Goal: Book appointment/travel/reservation

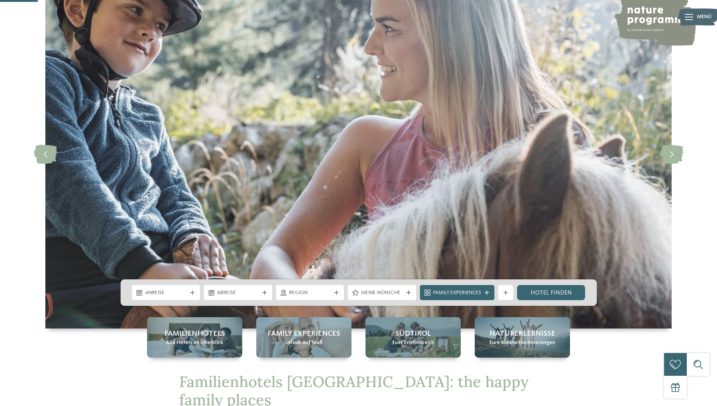
scroll to position [189, 0]
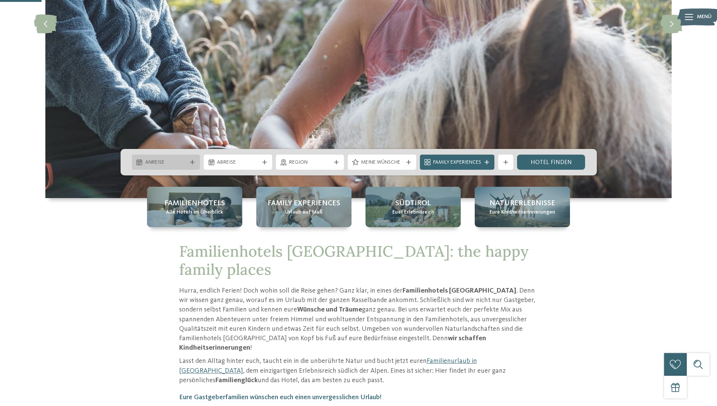
click at [155, 155] on div "Anreise" at bounding box center [166, 161] width 68 height 15
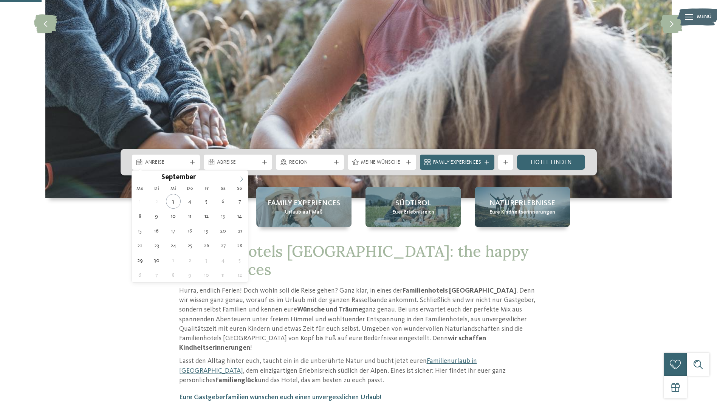
click at [240, 179] on icon at bounding box center [241, 178] width 5 height 5
type input "****"
click at [240, 178] on icon at bounding box center [241, 178] width 5 height 5
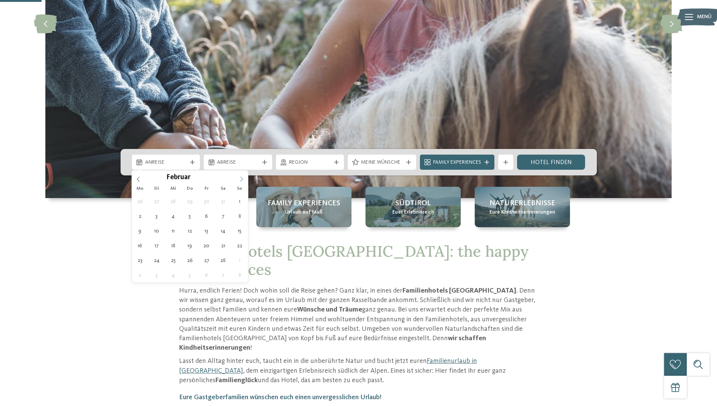
click at [240, 178] on icon at bounding box center [241, 178] width 5 height 5
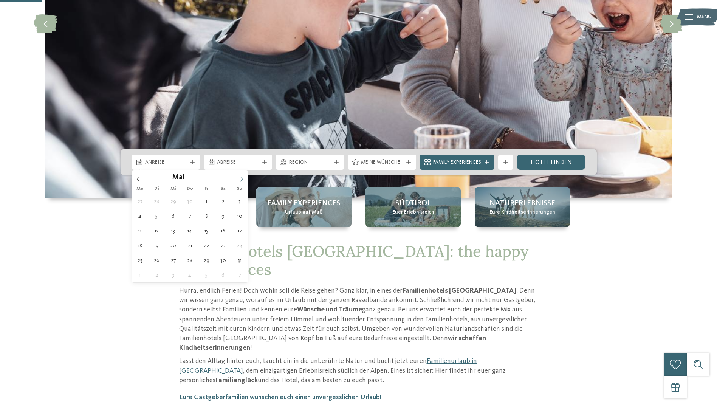
click at [240, 178] on icon at bounding box center [241, 178] width 5 height 5
type div "[DATE]"
type input "****"
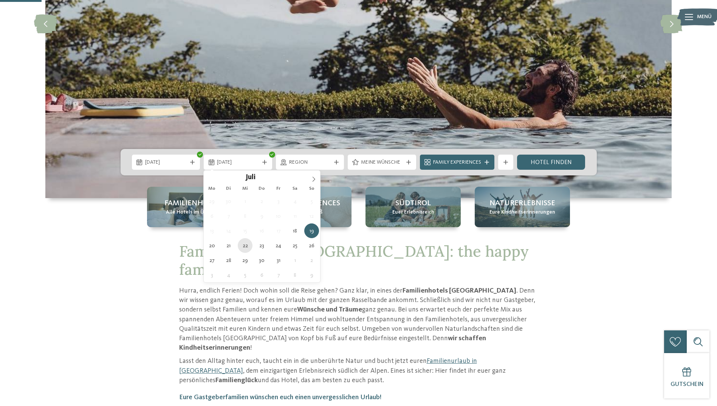
type div "[DATE]"
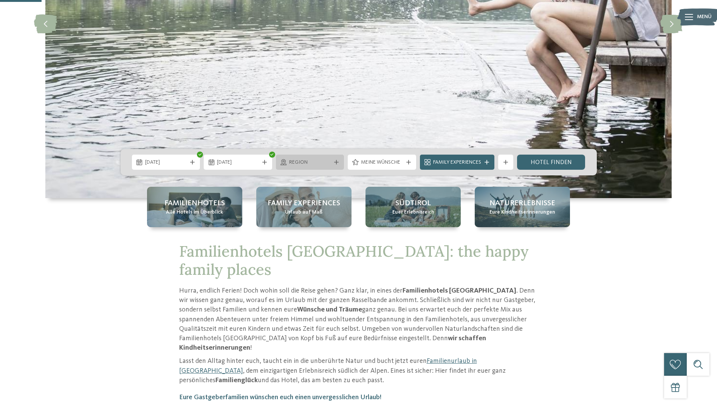
click at [330, 159] on div "Region" at bounding box center [310, 162] width 46 height 8
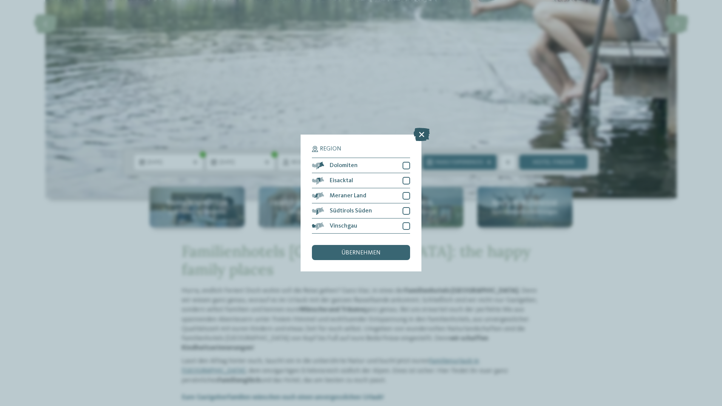
click at [421, 136] on icon at bounding box center [422, 134] width 16 height 13
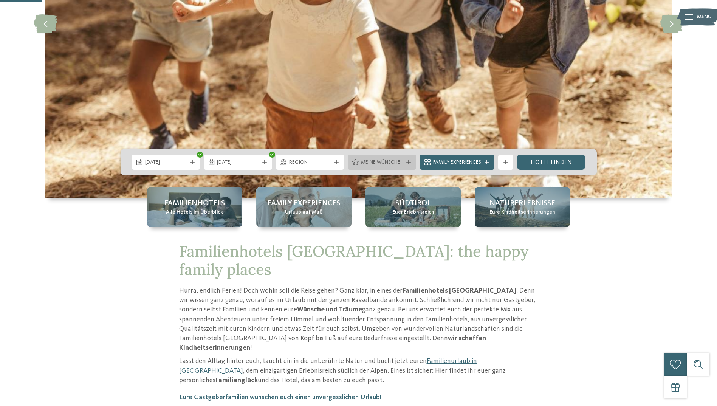
click at [391, 166] on span "Meine Wünsche" at bounding box center [382, 163] width 42 height 8
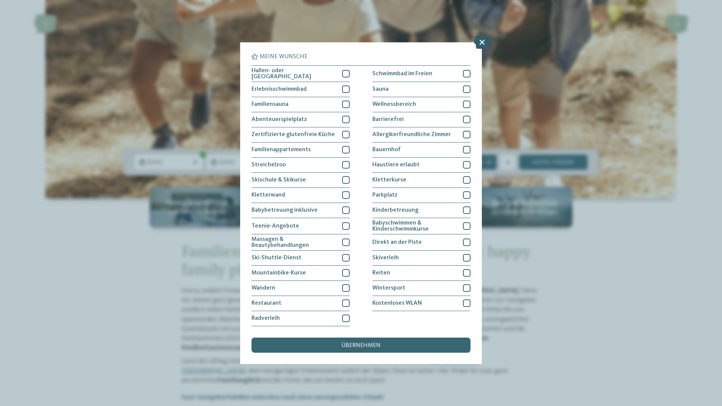
click at [483, 42] on icon at bounding box center [482, 41] width 16 height 13
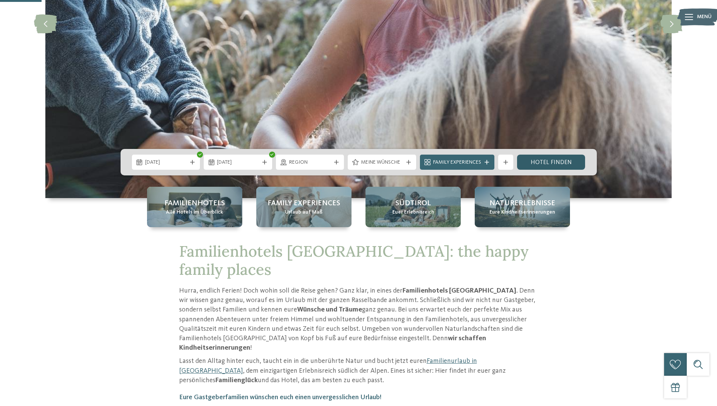
drag, startPoint x: 557, startPoint y: 160, endPoint x: 549, endPoint y: 164, distance: 8.6
click at [557, 160] on link "Hotel finden" at bounding box center [551, 161] width 68 height 15
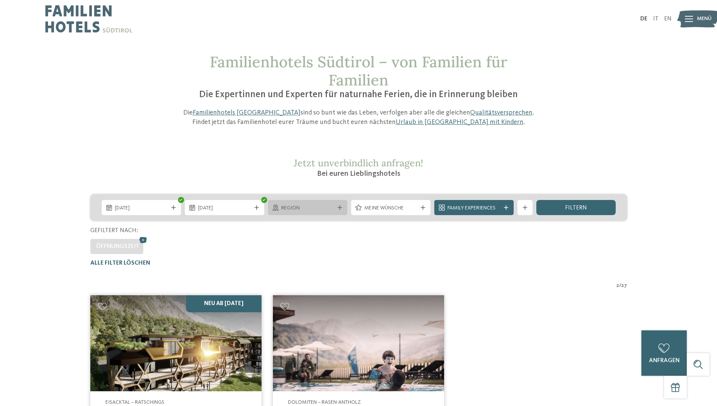
click at [293, 209] on span "Region" at bounding box center [307, 208] width 53 height 8
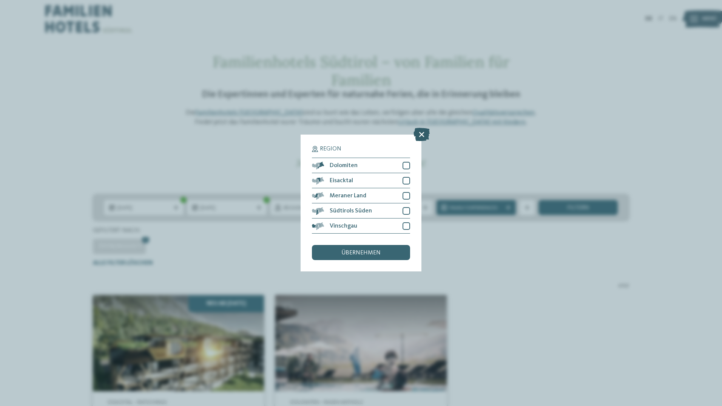
click at [423, 137] on icon at bounding box center [422, 134] width 16 height 13
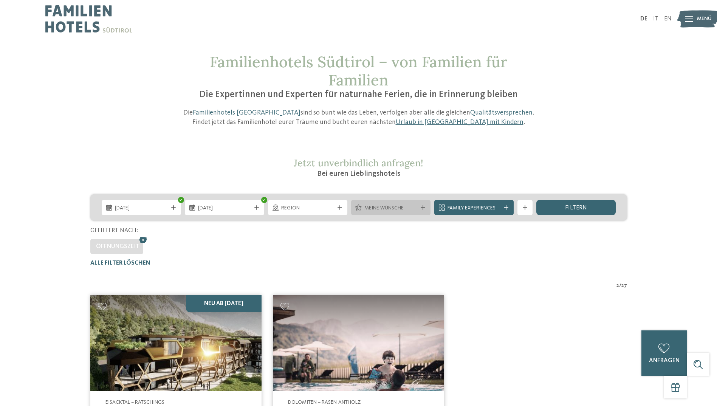
click at [365, 210] on span "Meine Wünsche" at bounding box center [390, 208] width 53 height 8
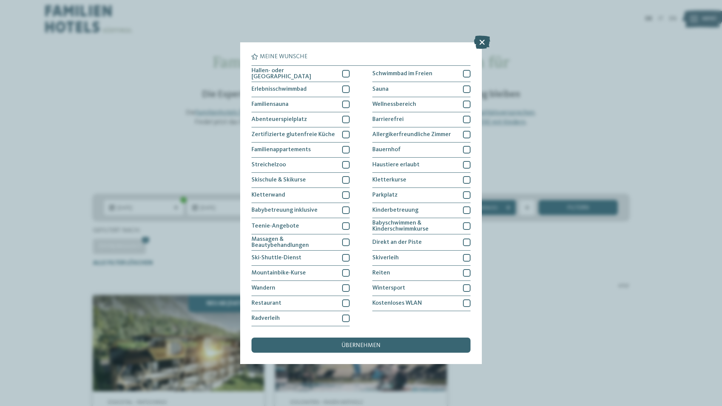
click at [480, 42] on icon at bounding box center [482, 41] width 16 height 13
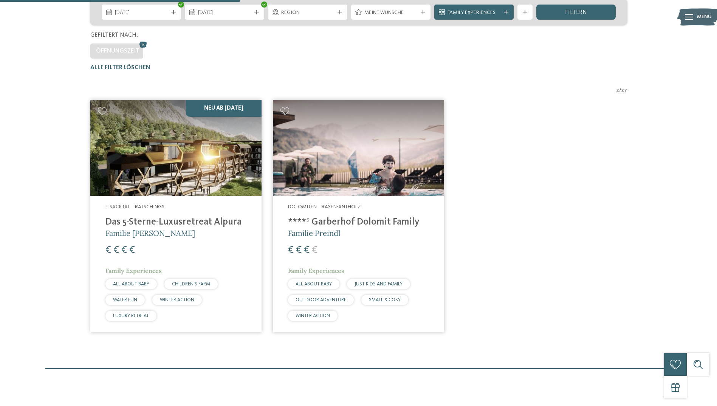
scroll to position [190, 0]
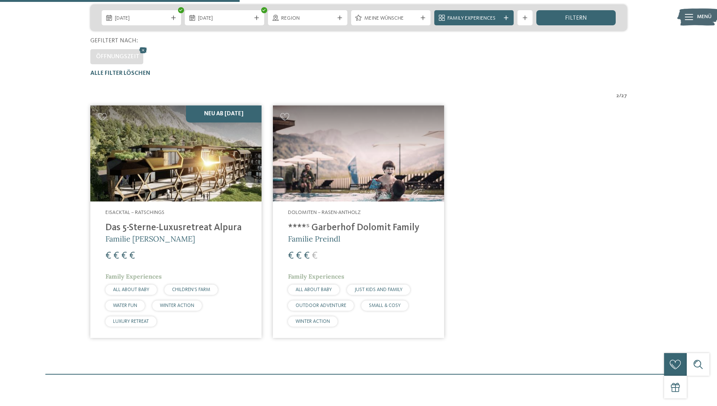
click at [319, 224] on h4 "****ˢ Garberhof Dolomit Family" at bounding box center [358, 227] width 141 height 11
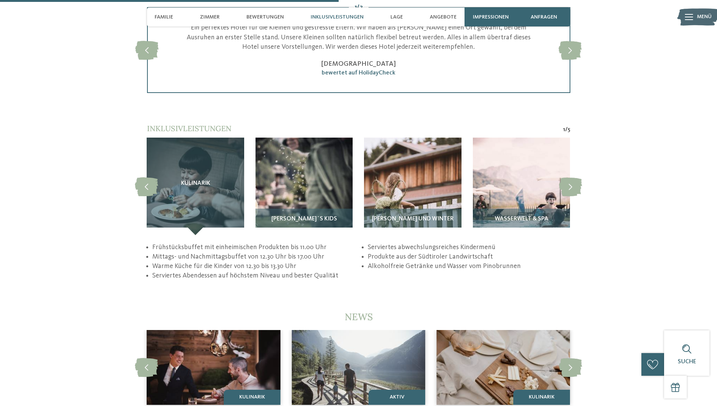
scroll to position [1435, 0]
